Goal: Transaction & Acquisition: Purchase product/service

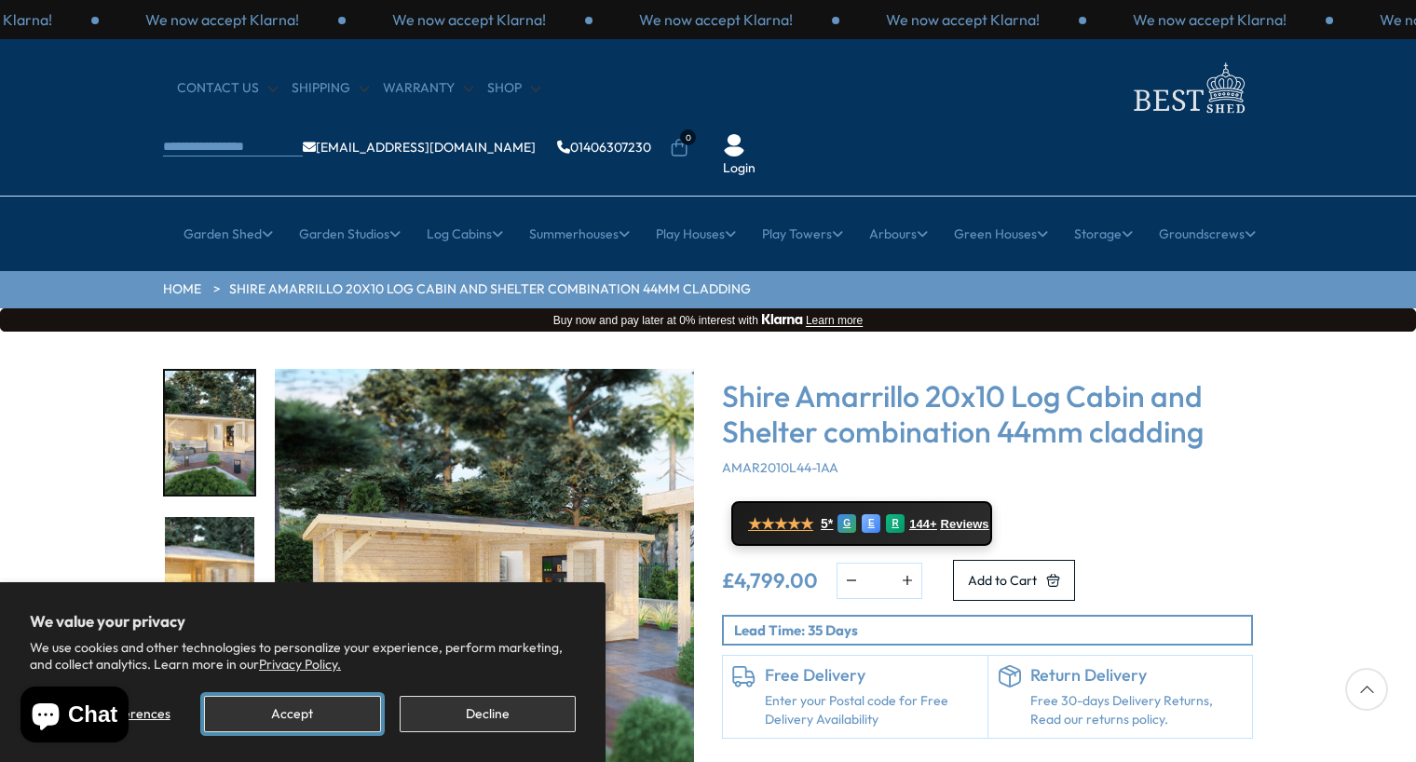
click at [277, 725] on button "Accept" at bounding box center [292, 714] width 176 height 36
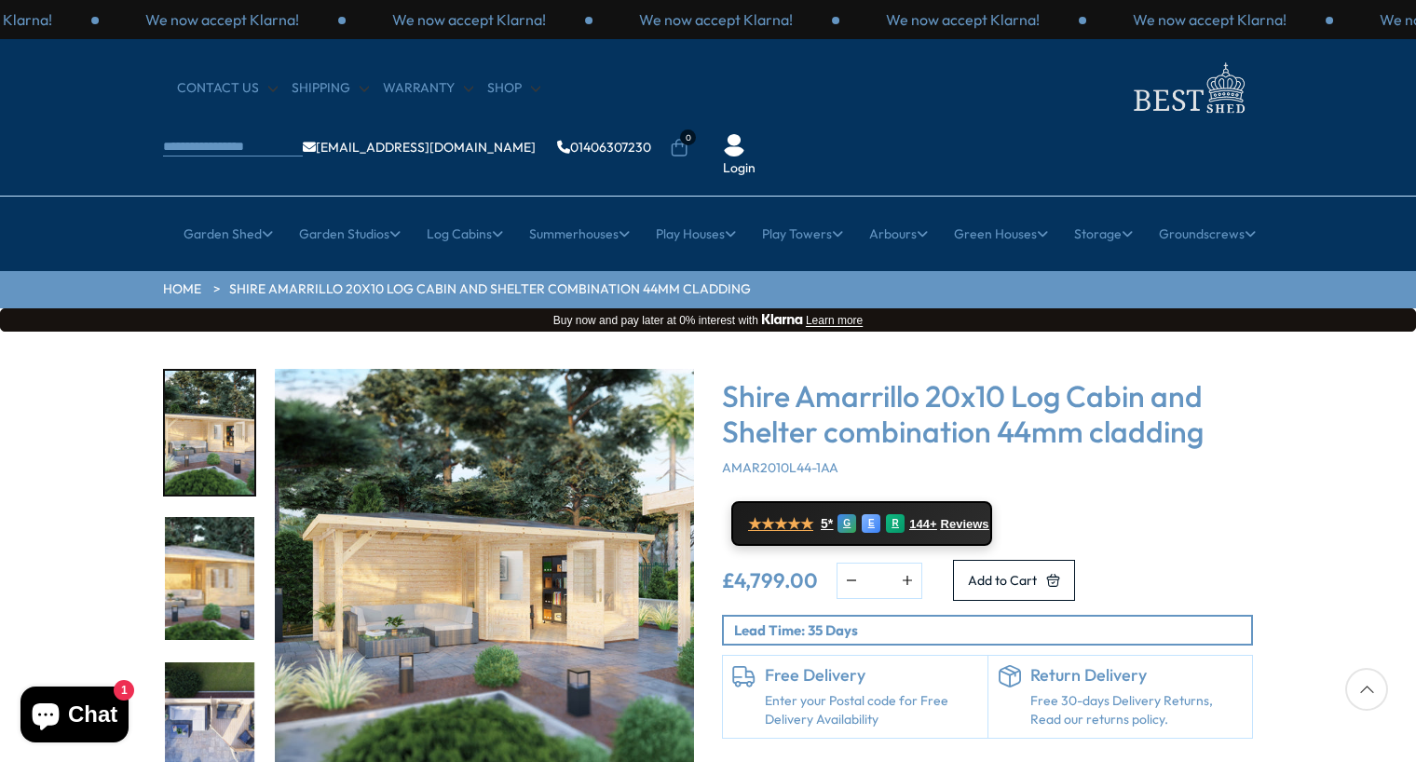
click at [237, 424] on img "1 / 8" at bounding box center [209, 433] width 89 height 124
click at [205, 528] on img "2 / 8" at bounding box center [209, 579] width 89 height 124
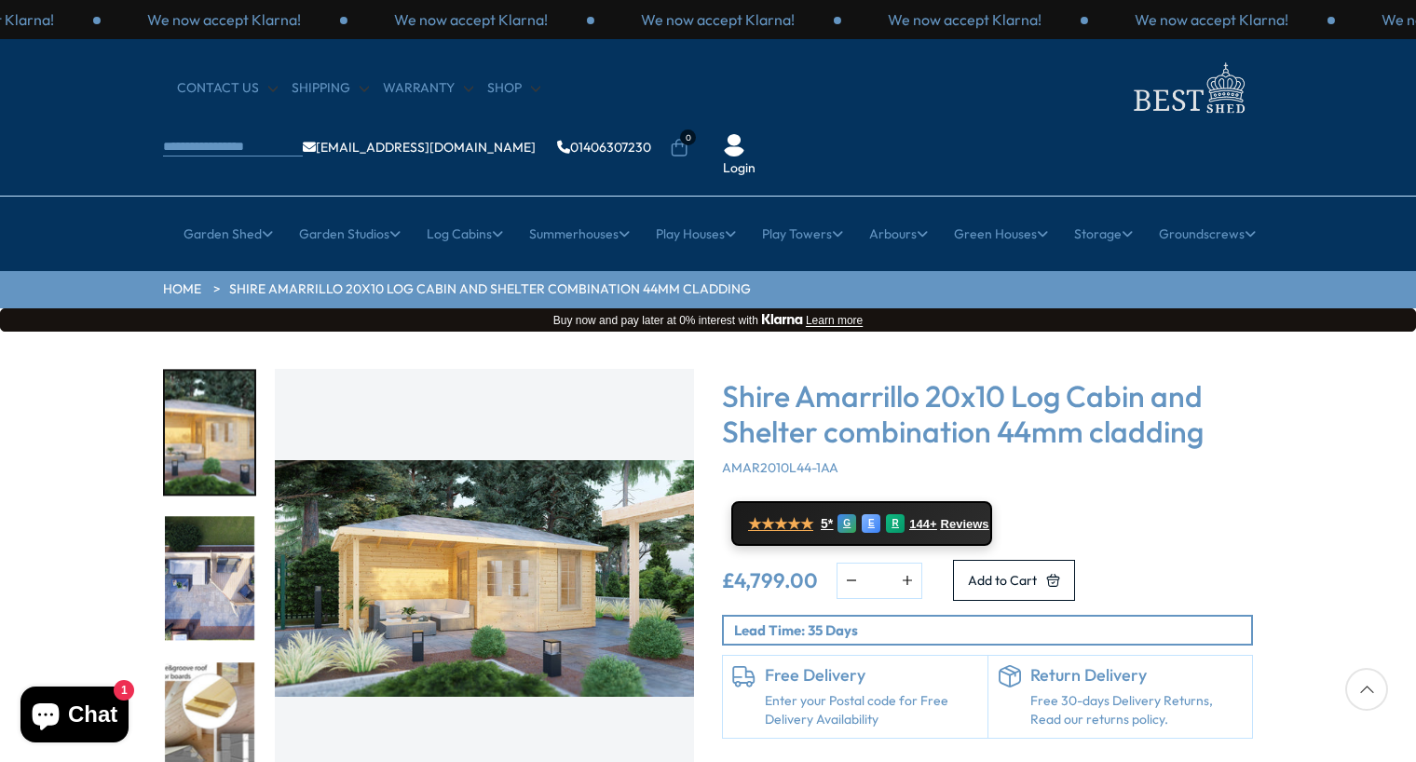
click at [210, 541] on img "3 / 8" at bounding box center [209, 579] width 89 height 124
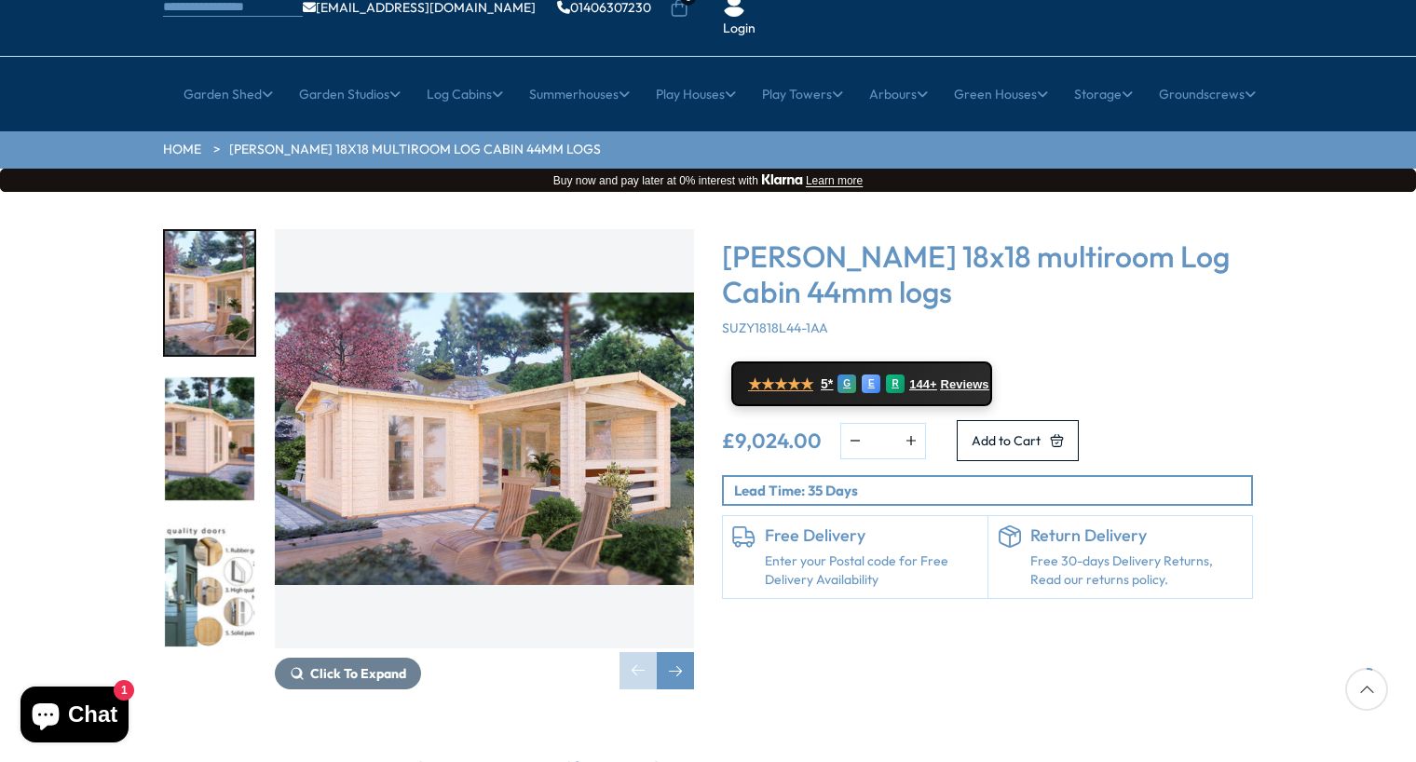
scroll to position [169, 0]
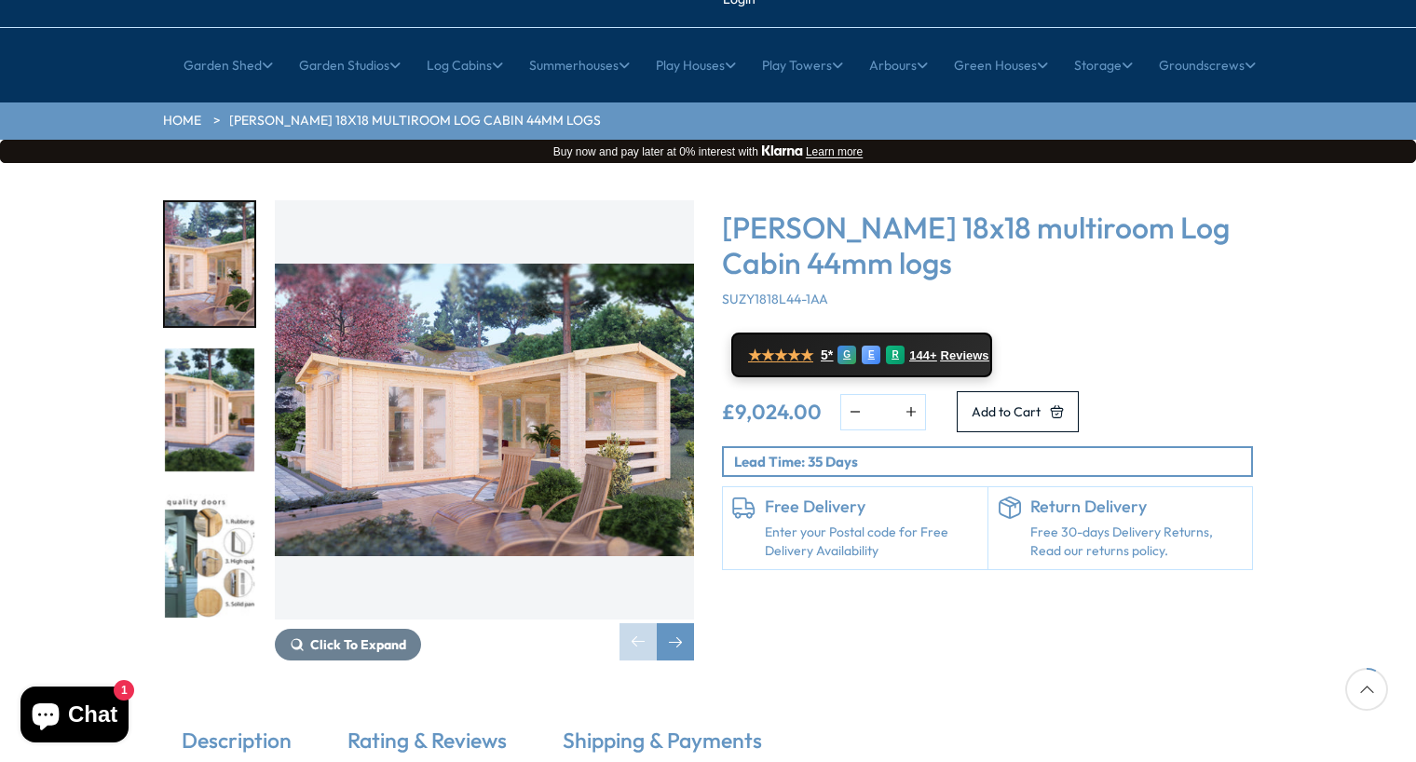
click at [231, 258] on img "1 / 7" at bounding box center [209, 264] width 89 height 124
click at [244, 349] on img "2 / 7" at bounding box center [209, 411] width 89 height 124
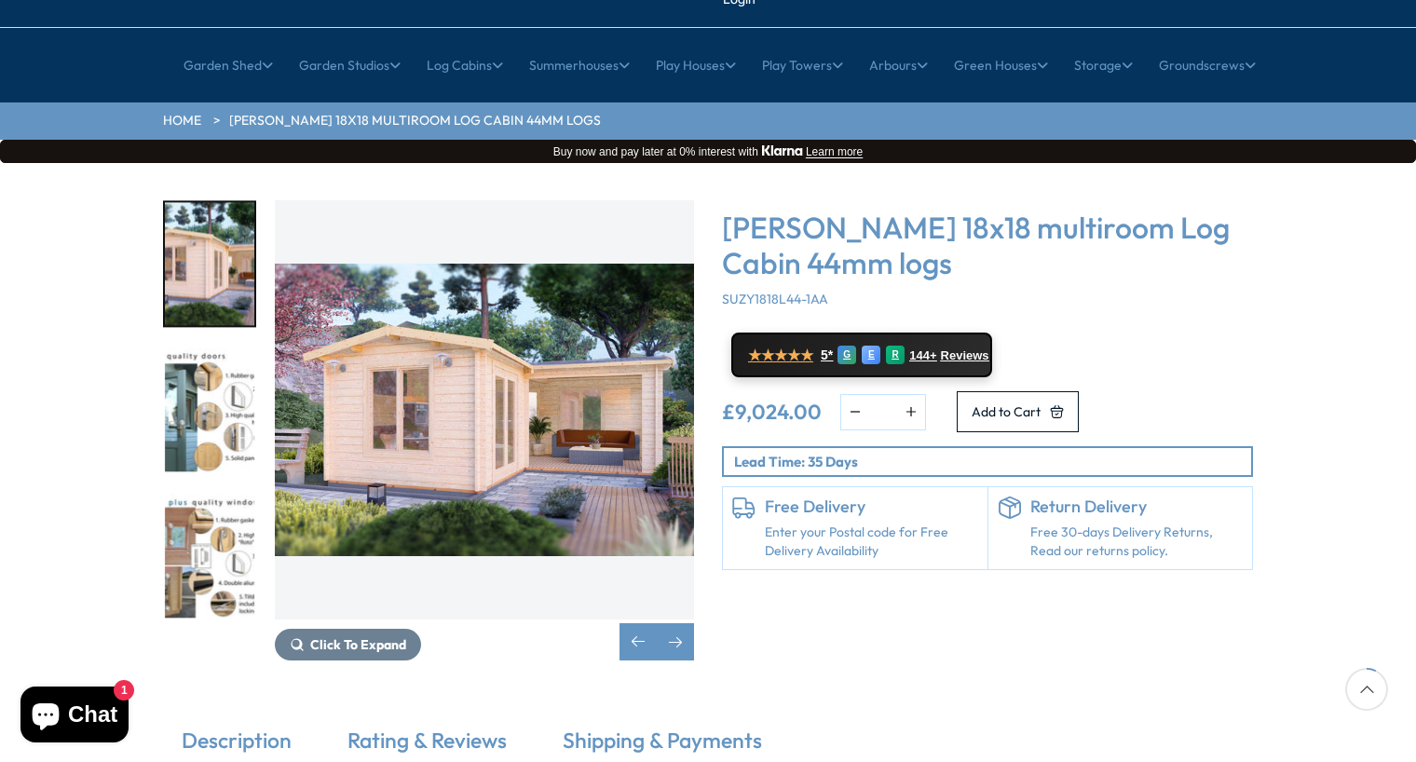
click at [244, 386] on img "3 / 7" at bounding box center [209, 411] width 89 height 124
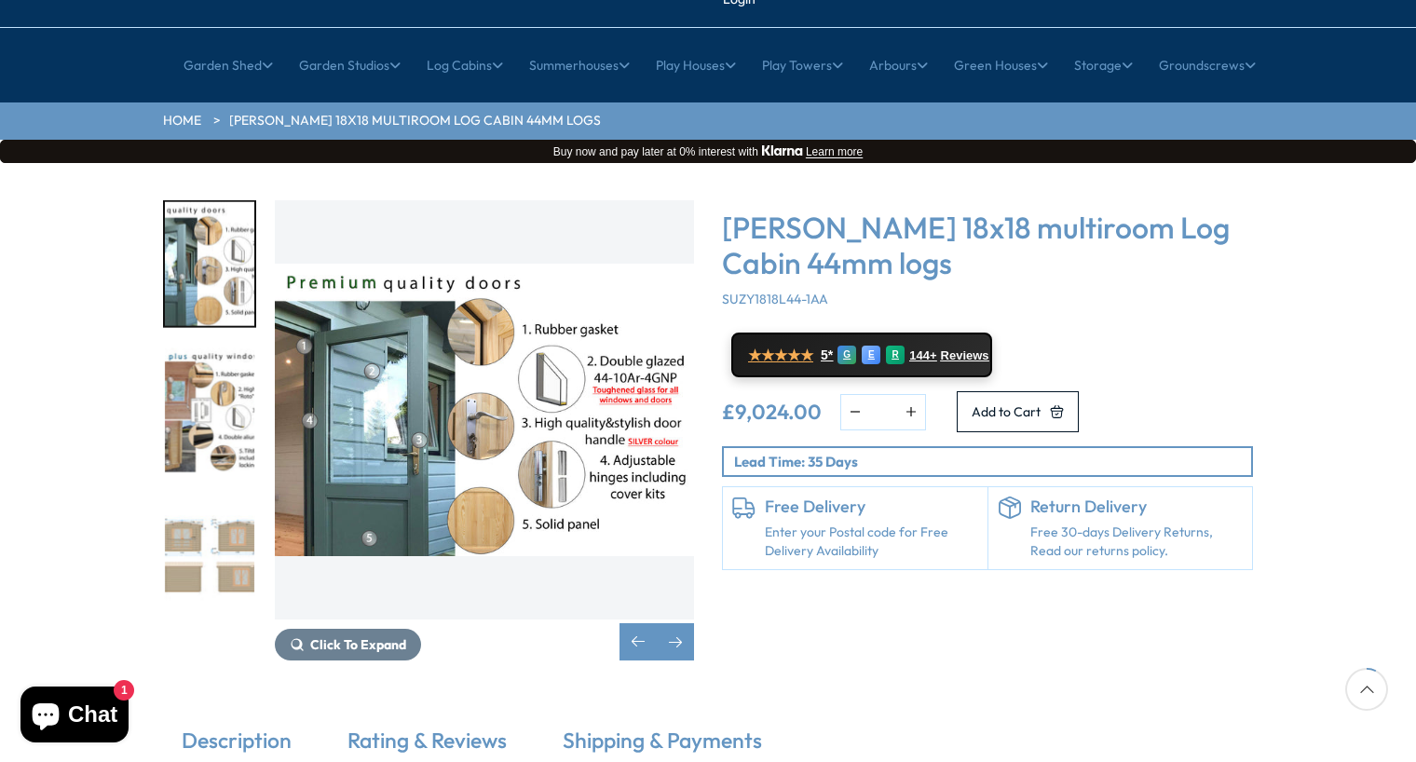
click at [247, 494] on img "5 / 7" at bounding box center [209, 556] width 89 height 124
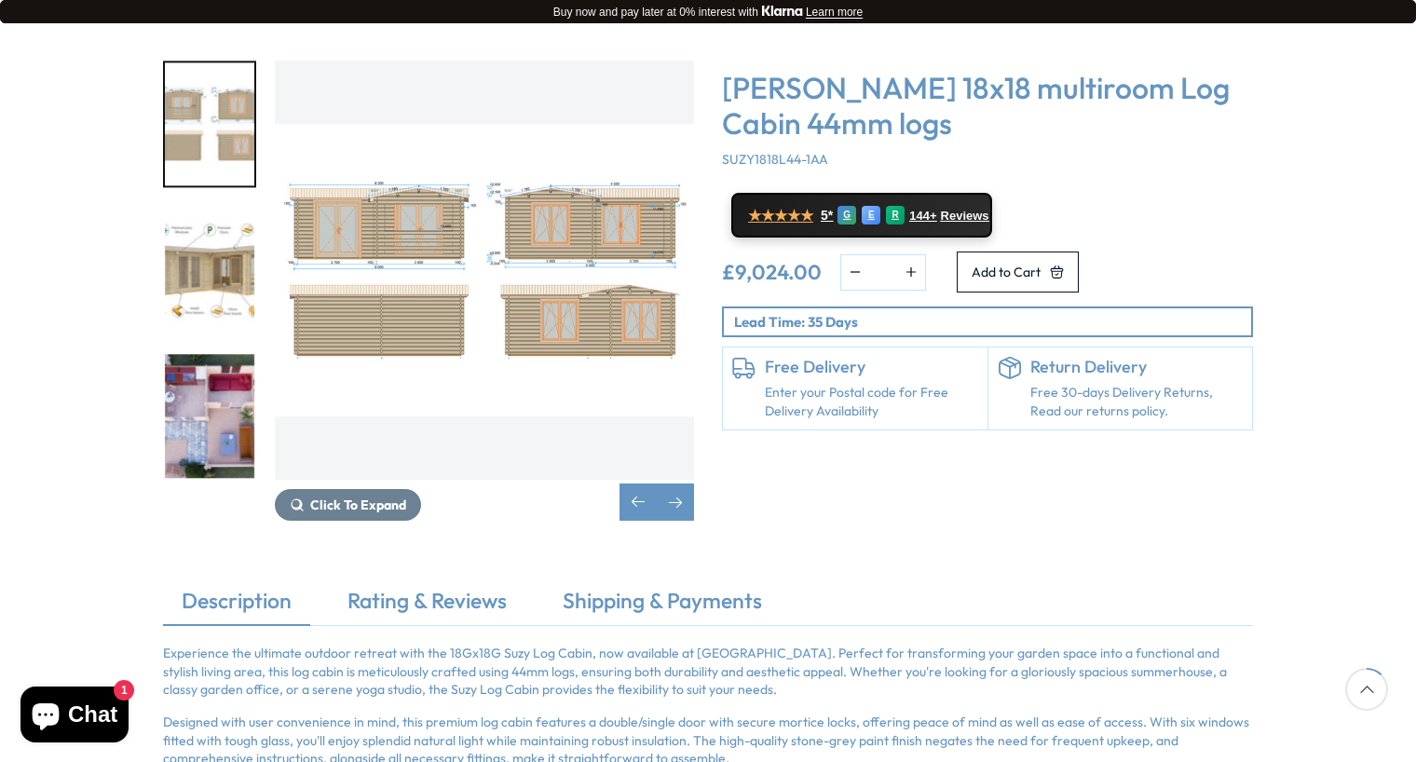
scroll to position [338, 0]
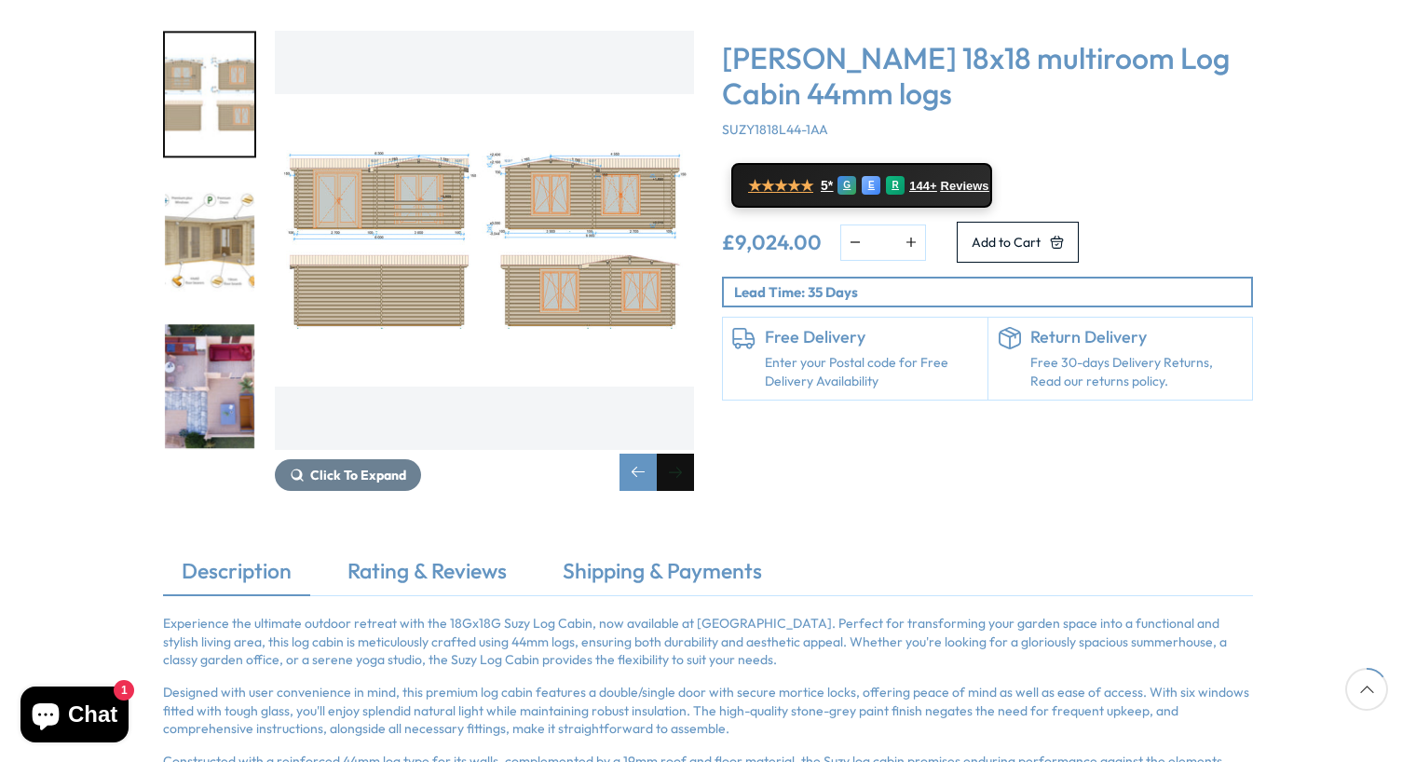
click at [685, 454] on div "Next slide" at bounding box center [675, 472] width 37 height 37
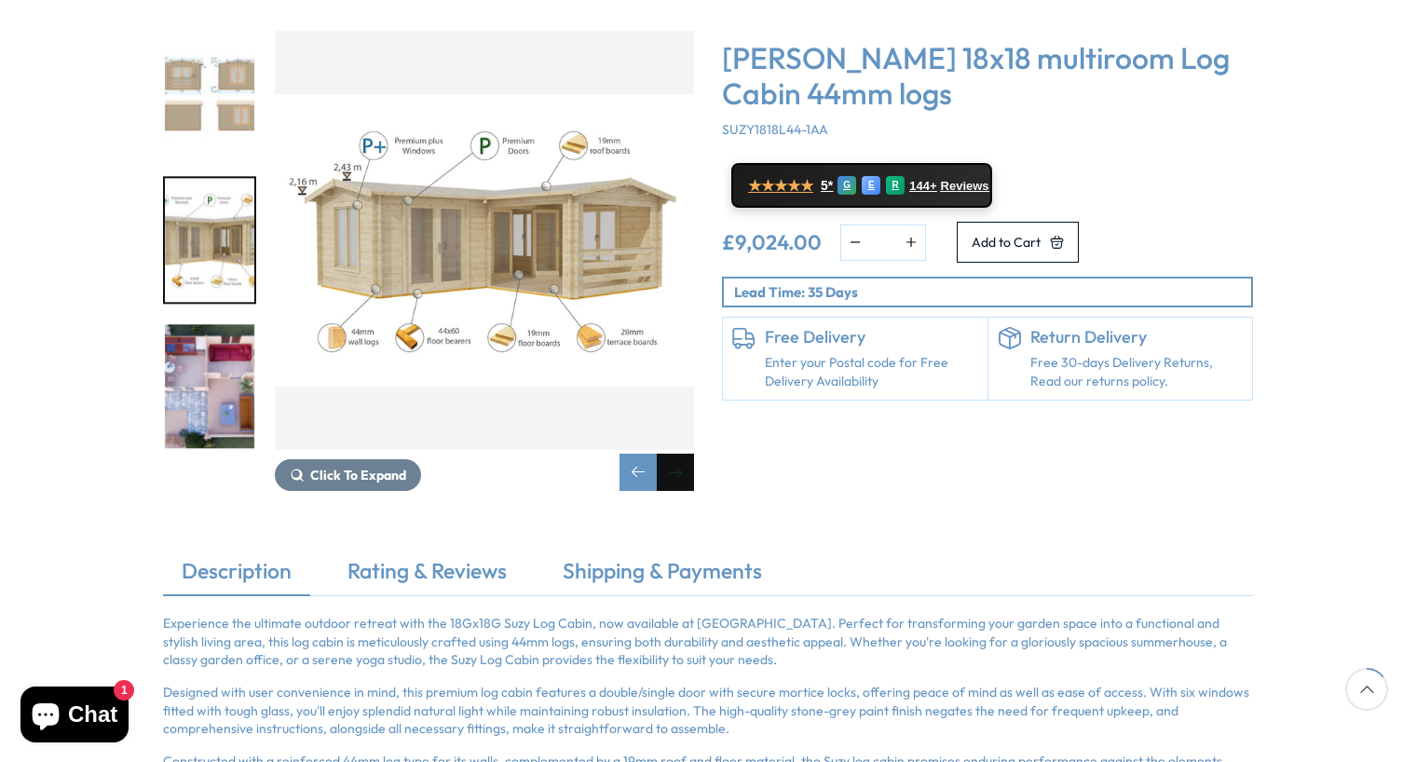
click at [685, 454] on div "Next slide" at bounding box center [675, 472] width 37 height 37
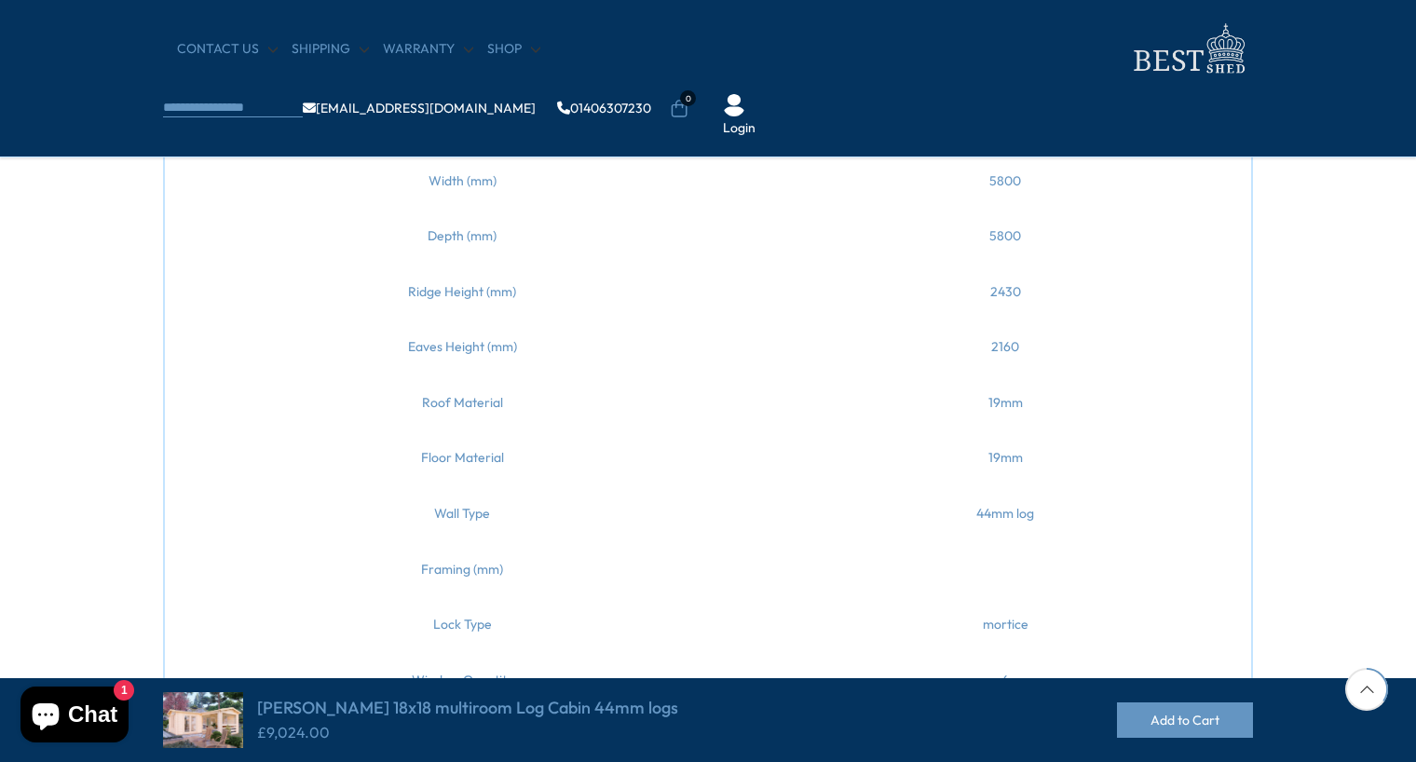
scroll to position [932, 0]
